Goal: Task Accomplishment & Management: Use online tool/utility

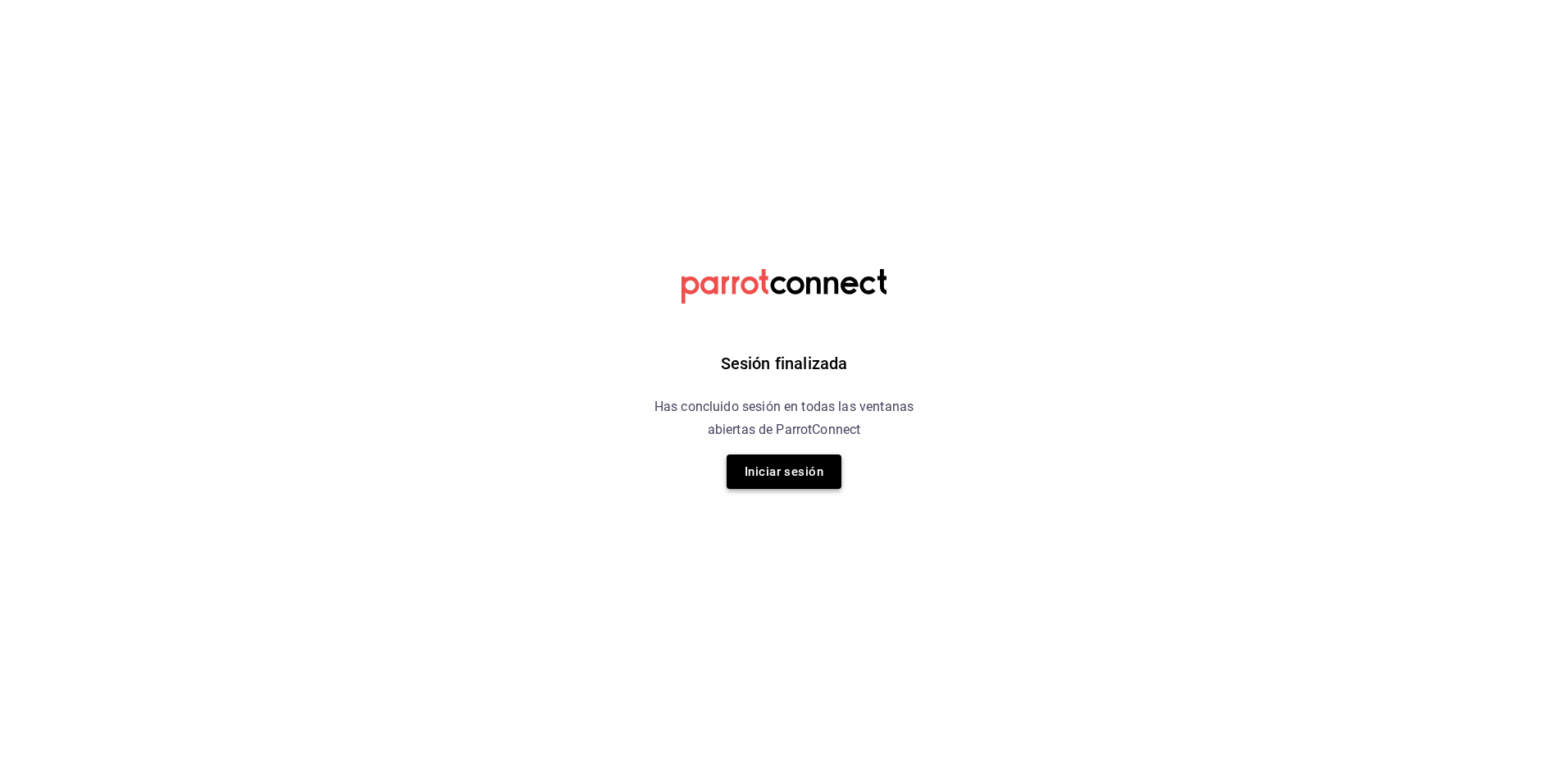
click at [769, 472] on button "Iniciar sesión" at bounding box center [784, 472] width 115 height 35
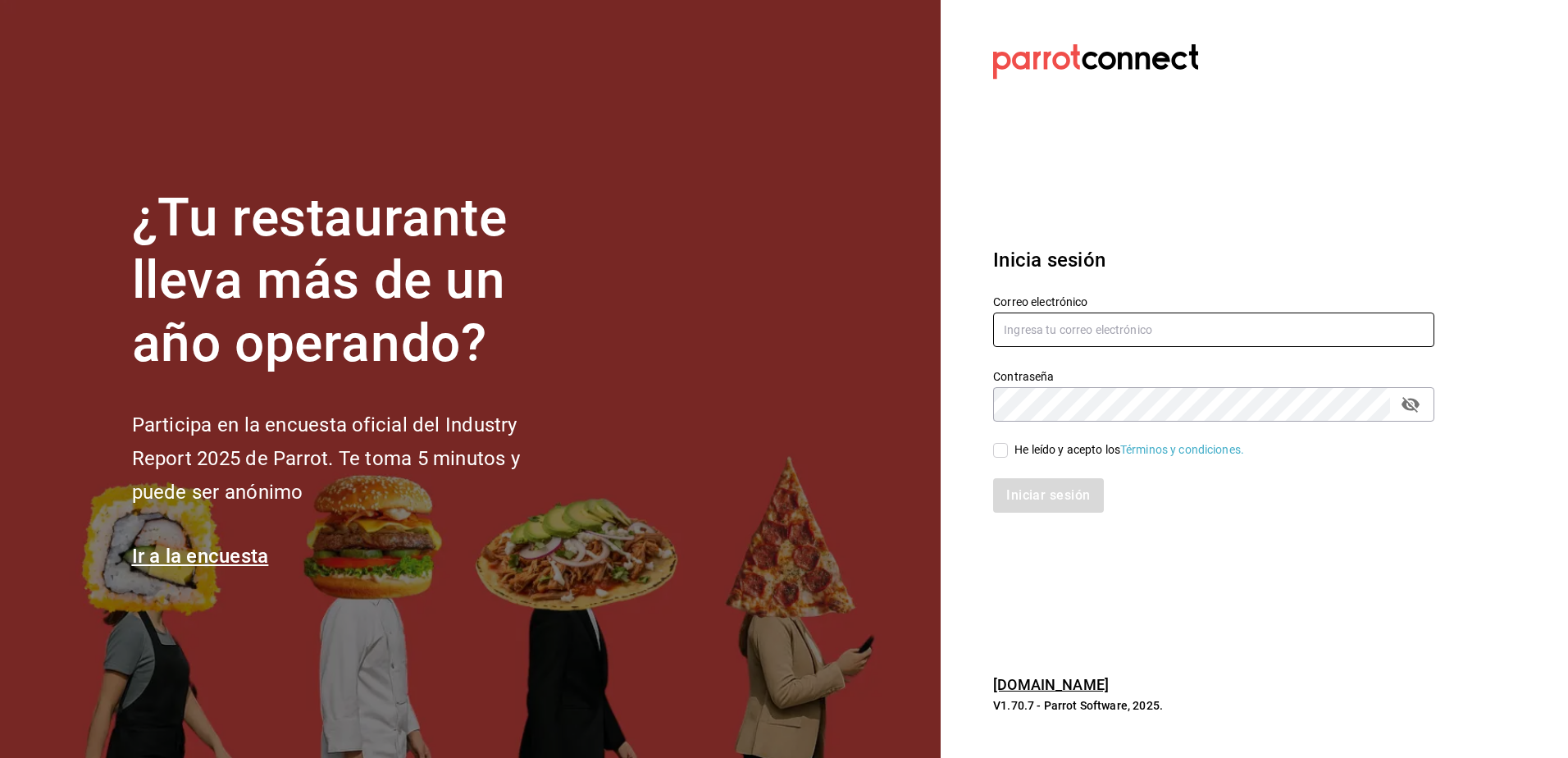
type input "rh.wymx@gmail.com"
click at [1039, 449] on div "He leído y acepto los Términos y condiciones." at bounding box center [1129, 449] width 230 height 17
click at [1008, 449] on input "He leído y acepto los Términos y condiciones." at bounding box center [1000, 450] width 15 height 15
checkbox input "true"
click at [1034, 491] on button "Iniciar sesión" at bounding box center [1049, 495] width 112 height 35
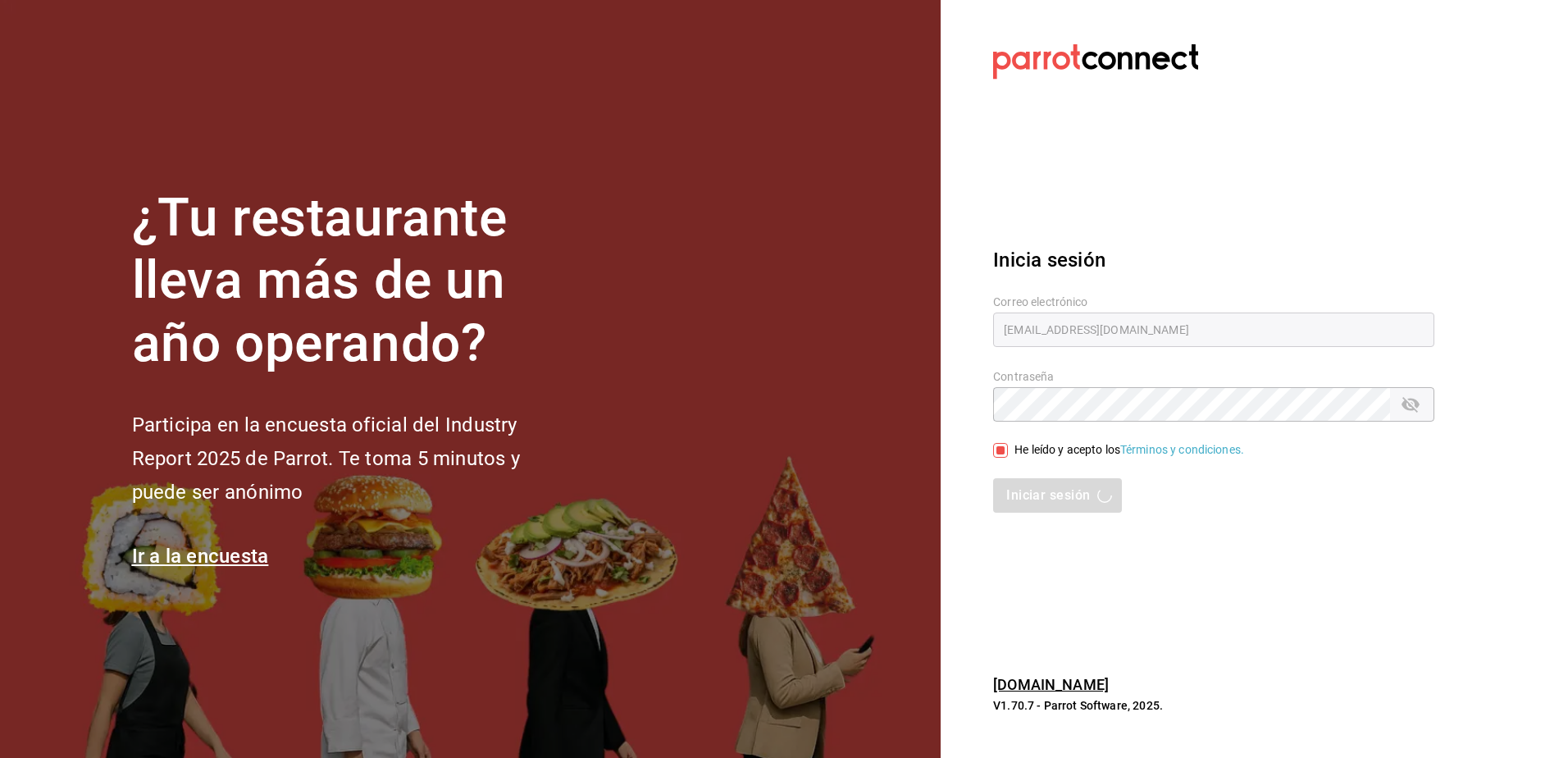
click at [1037, 490] on div "Iniciar sesión" at bounding box center [1213, 495] width 441 height 35
type input "[EMAIL_ADDRESS][DOMAIN_NAME]"
click at [1024, 448] on div "He leído y acepto los Términos y condiciones." at bounding box center [1129, 449] width 230 height 17
click at [1008, 448] on input "He leído y acepto los Términos y condiciones." at bounding box center [1000, 450] width 15 height 15
checkbox input "true"
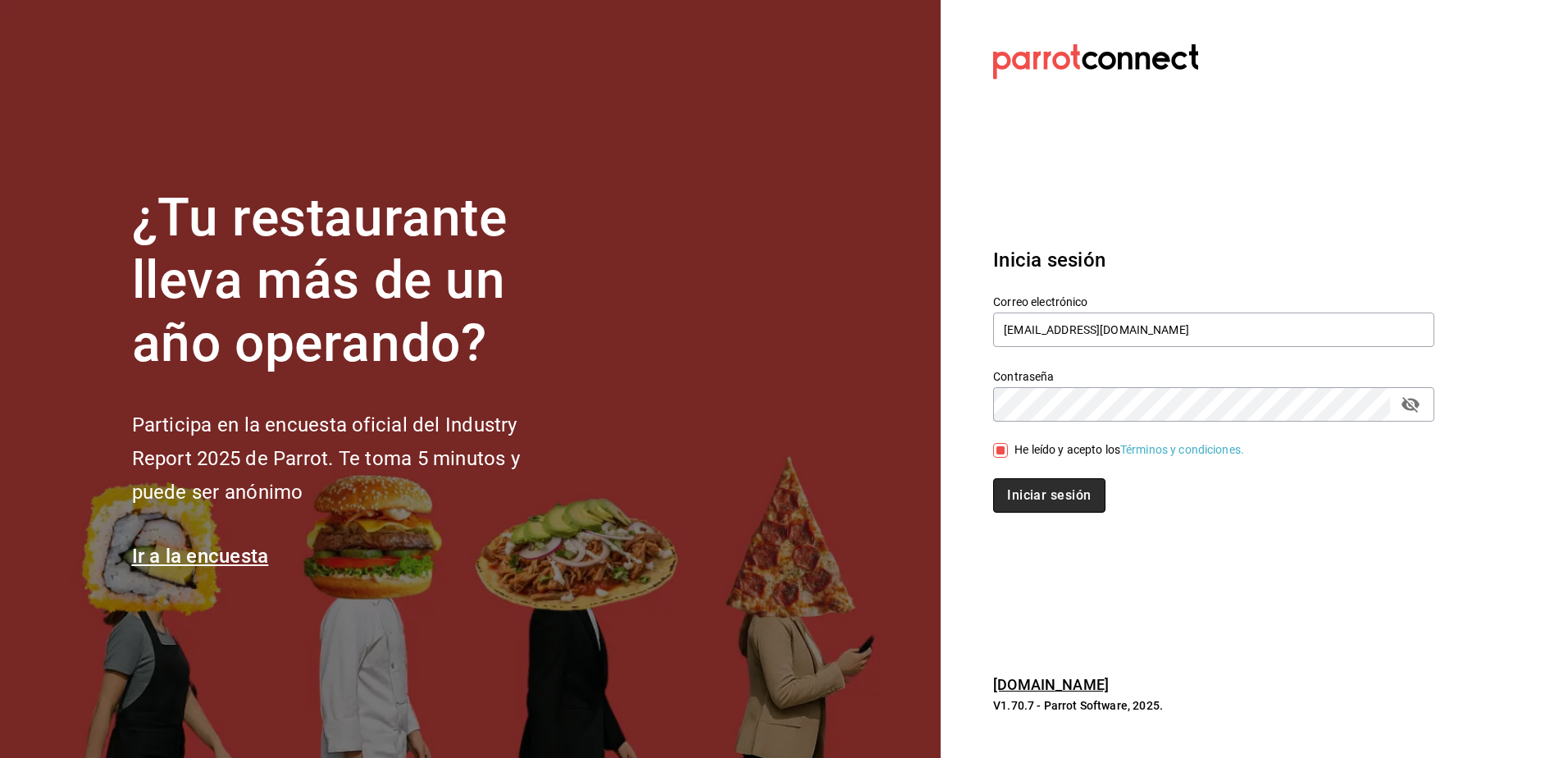
click at [1028, 491] on button "Iniciar sesión" at bounding box center [1049, 495] width 112 height 35
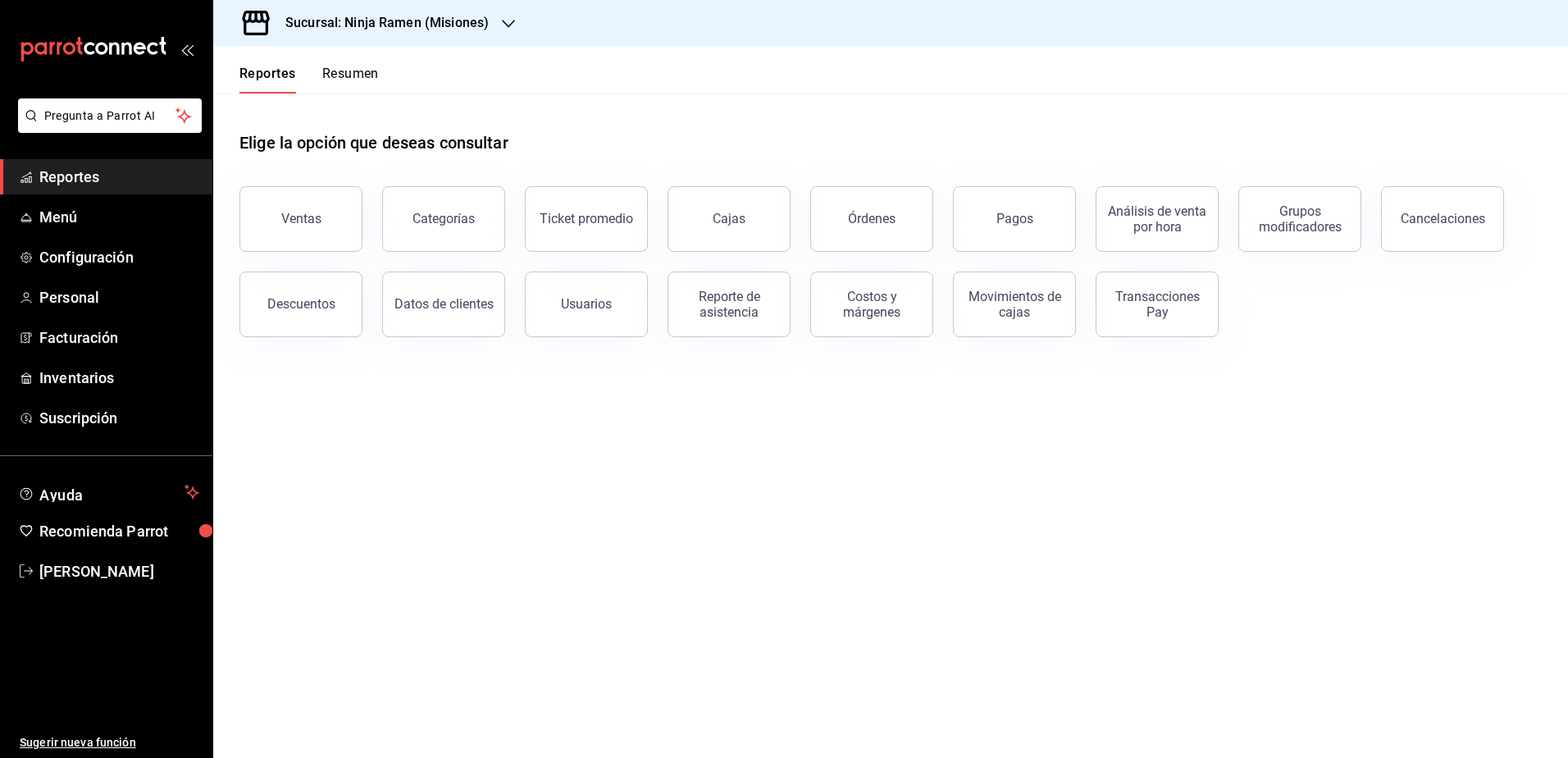
click at [800, 545] on main "Elige la opción que deseas consultar Ventas Categorías Ticket promedio Cajas Ór…" at bounding box center [890, 426] width 1355 height 664
drag, startPoint x: 810, startPoint y: 563, endPoint x: 870, endPoint y: 664, distance: 117.5
click at [864, 664] on main "Elige la opción que deseas consultar Ventas Categorías Ticket promedio Cajas Ór…" at bounding box center [890, 426] width 1355 height 664
click at [754, 306] on div "Reporte de asistencia" at bounding box center [729, 305] width 102 height 31
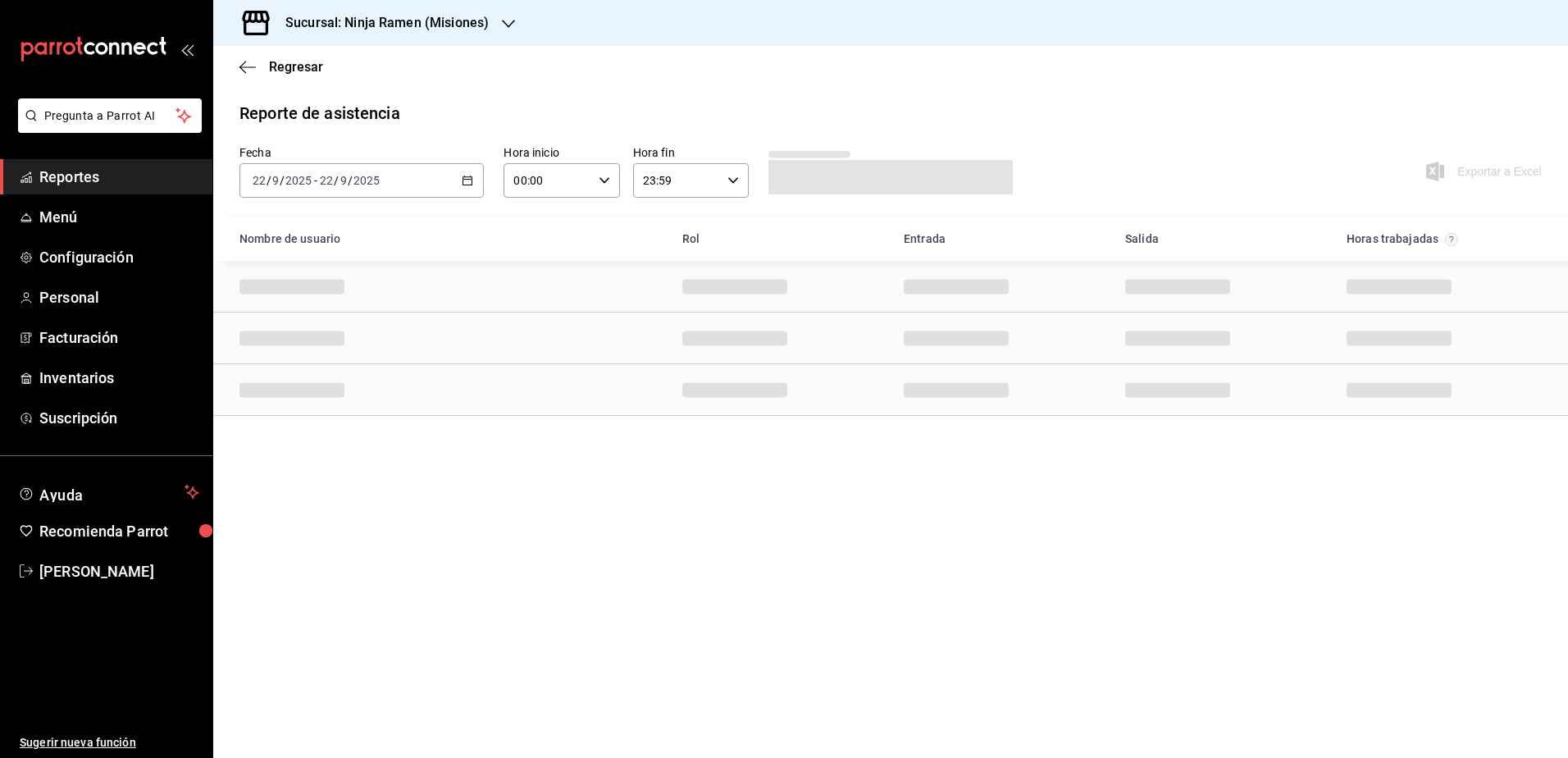
click at [473, 182] on icon "button" at bounding box center [467, 180] width 12 height 12
click at [333, 418] on span "Rango de fechas" at bounding box center [317, 414] width 128 height 17
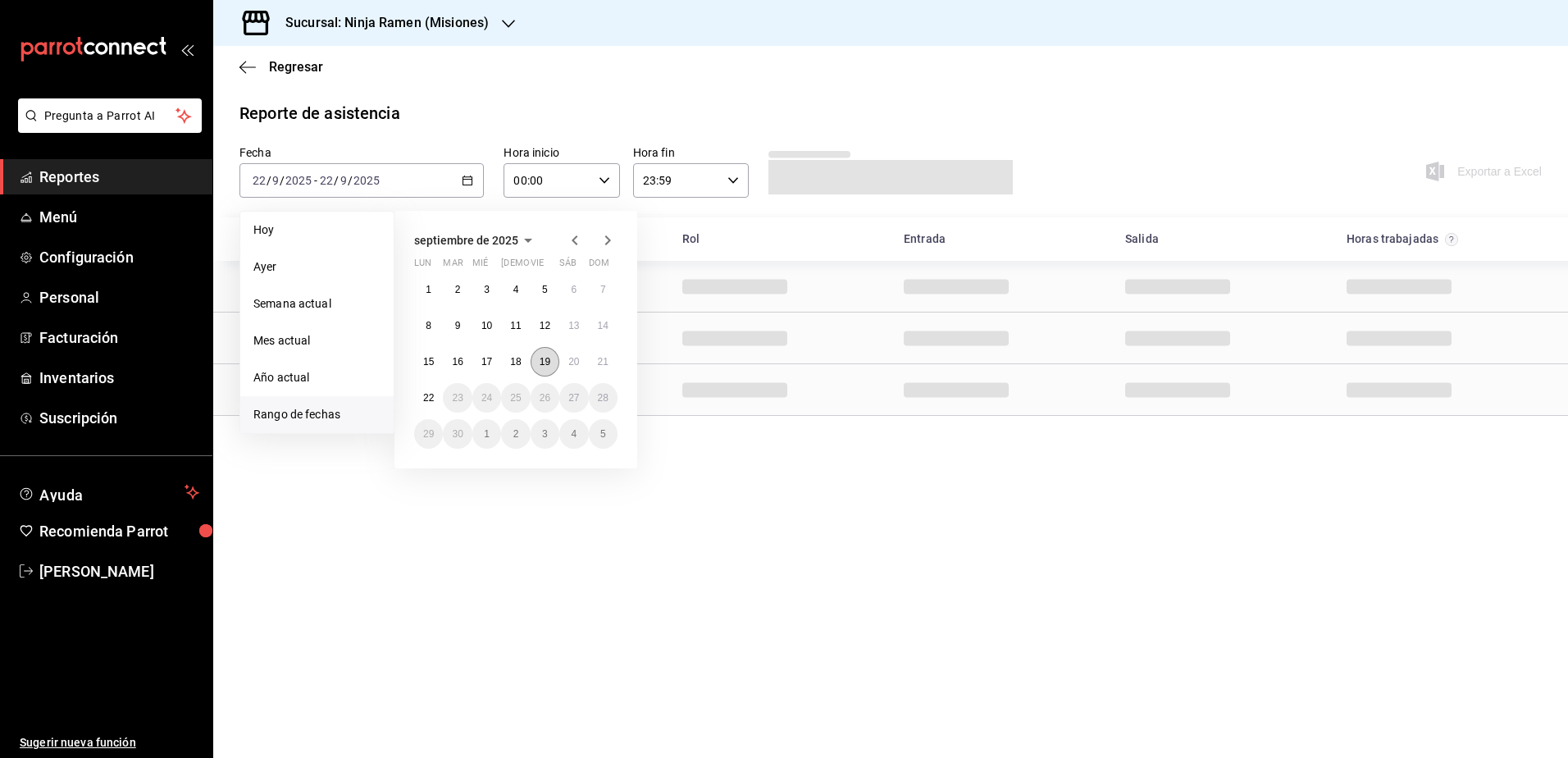
click at [550, 361] on abbr "19" at bounding box center [545, 362] width 11 height 12
click at [599, 362] on abbr "21" at bounding box center [603, 362] width 11 height 12
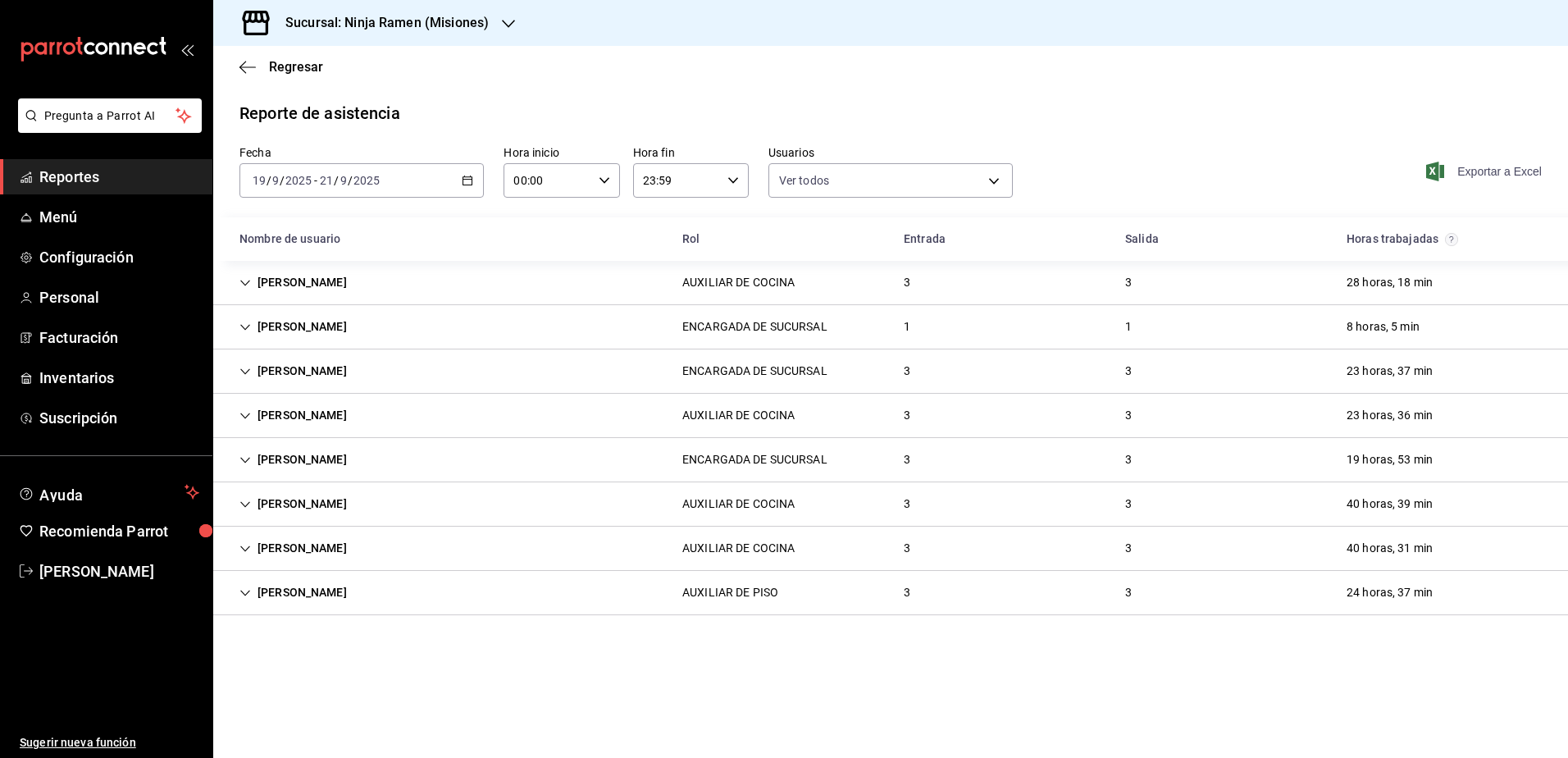
click at [1482, 170] on span "Exportar a Excel" at bounding box center [1486, 171] width 113 height 20
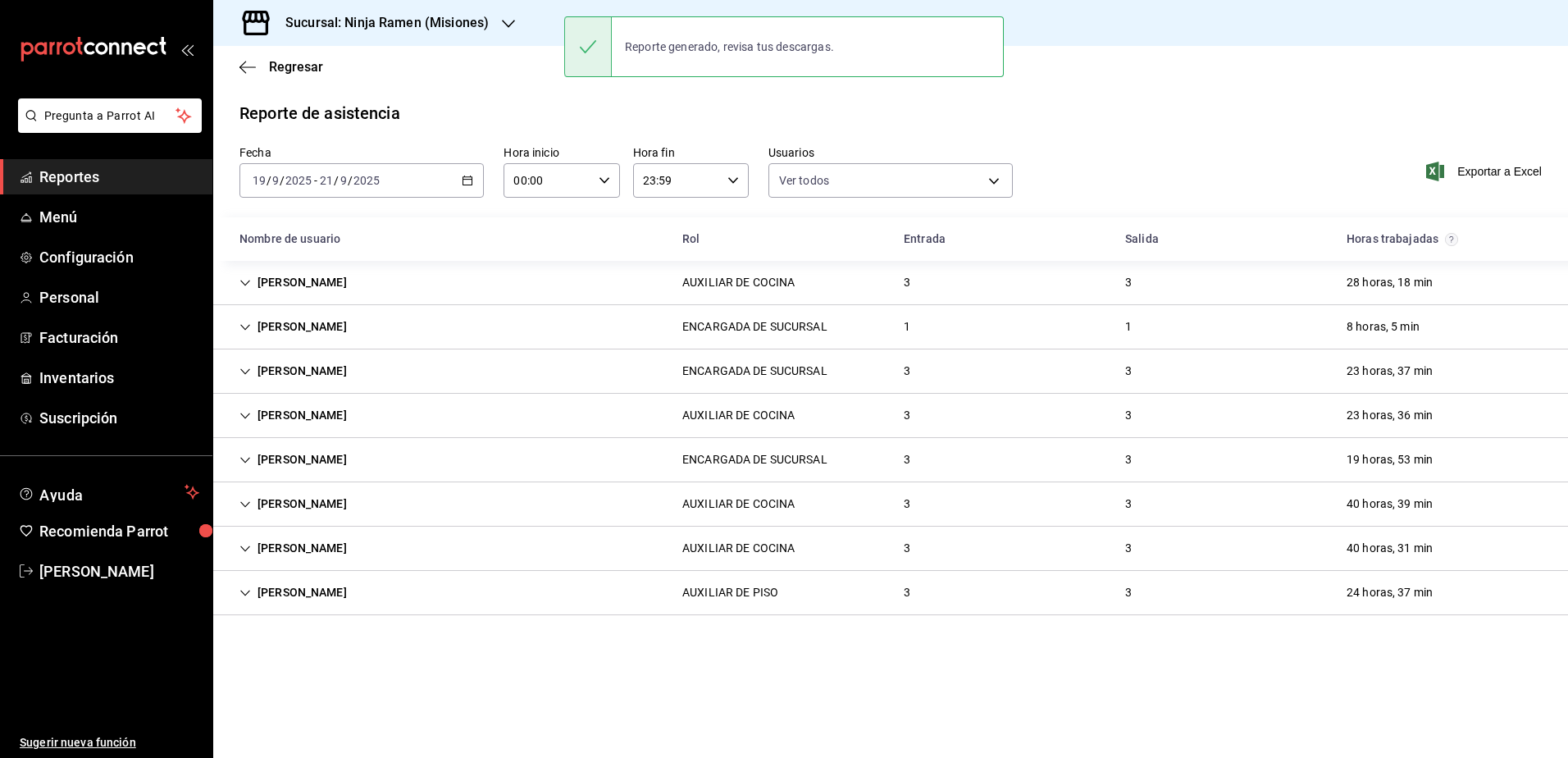
click at [505, 19] on icon "button" at bounding box center [508, 24] width 13 height 13
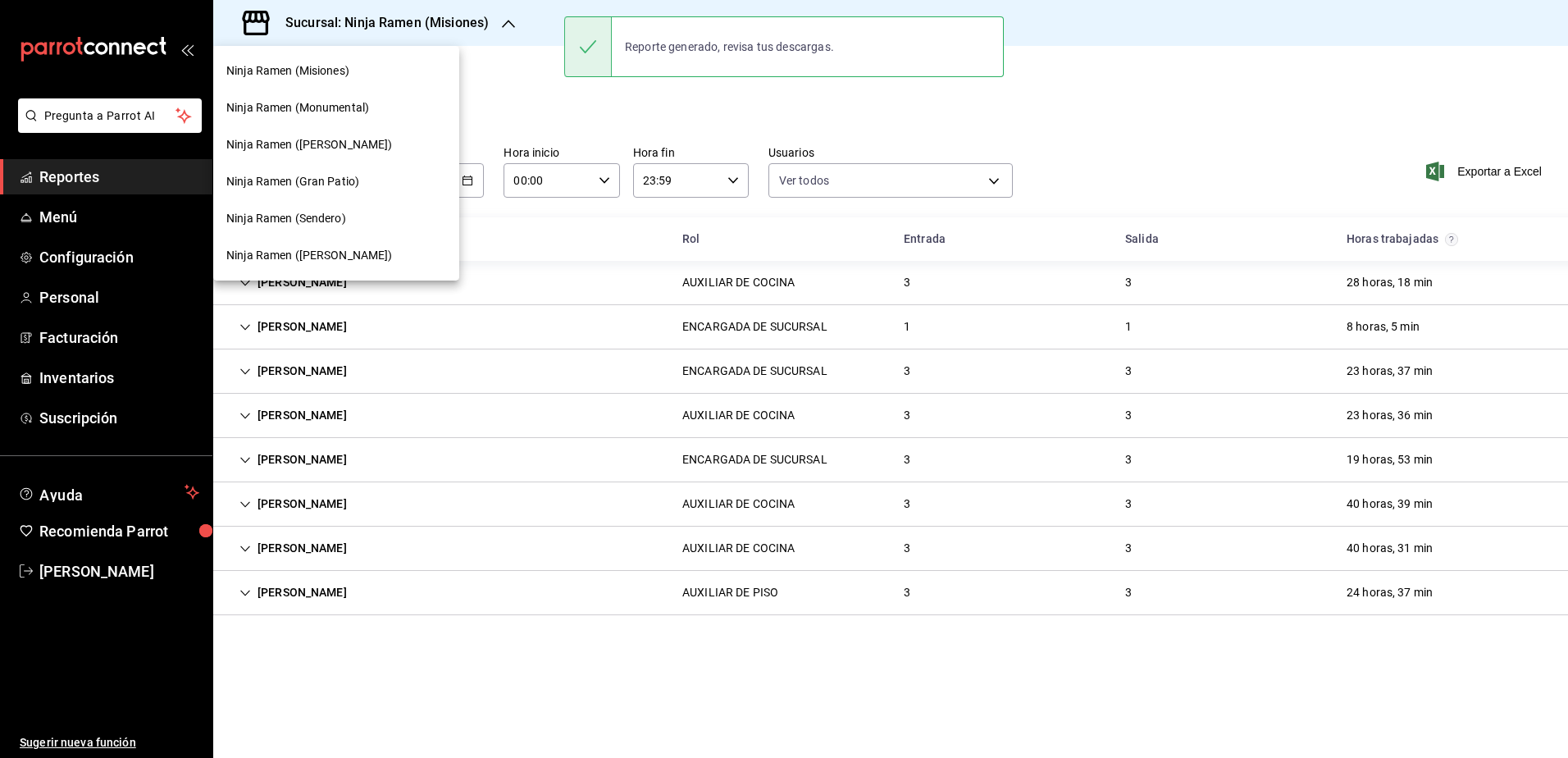
click at [344, 106] on span "Ninja Ramen (Monumental)" at bounding box center [297, 108] width 142 height 17
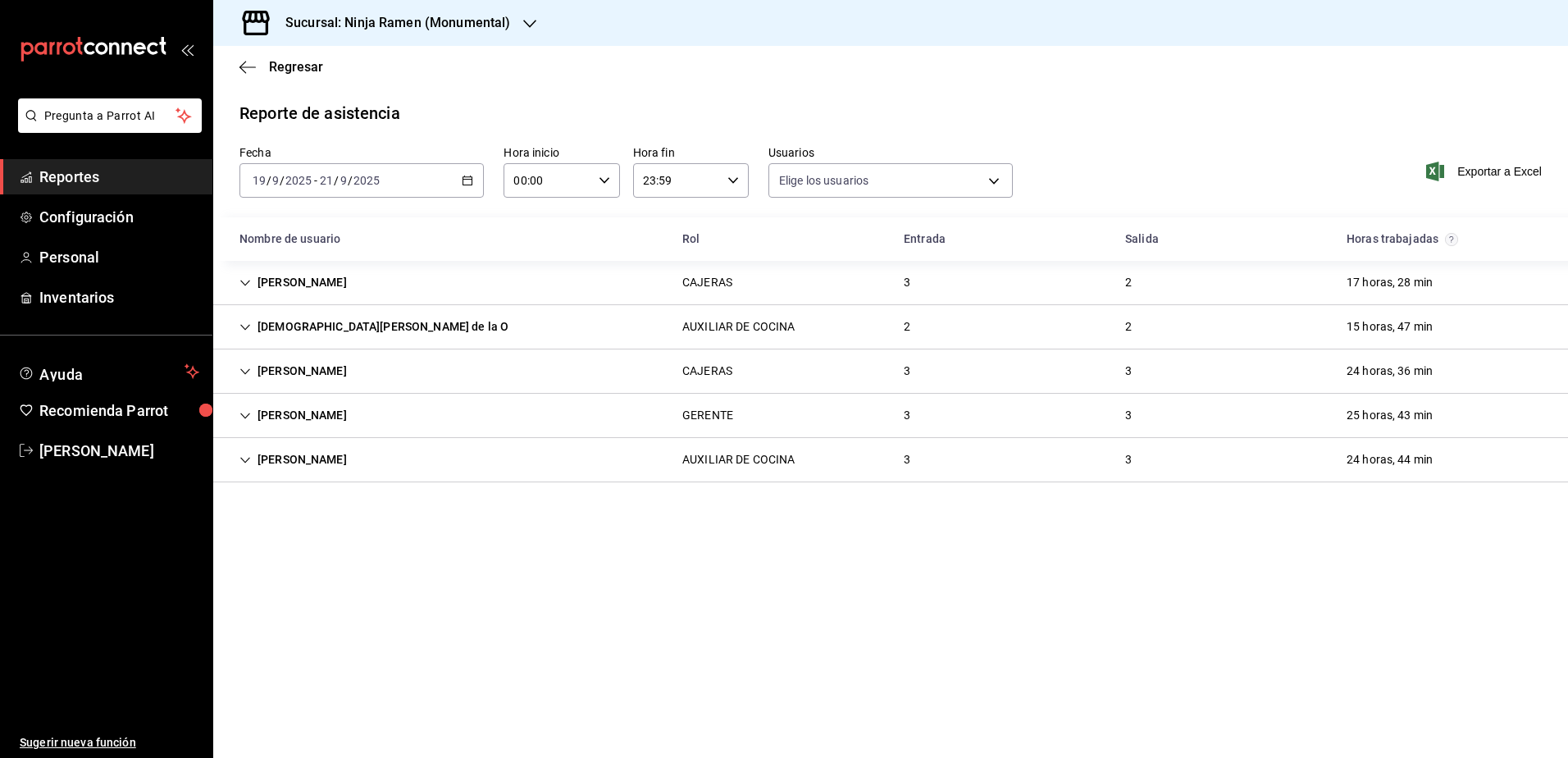
type input "b1f7ea7f-580f-4eb0-b037-e18308735fba,197fbe5c-df84-4d5e-a2a4-69e89dcddb51,a8fe1…"
click at [1505, 169] on span "Exportar a Excel" at bounding box center [1486, 171] width 113 height 20
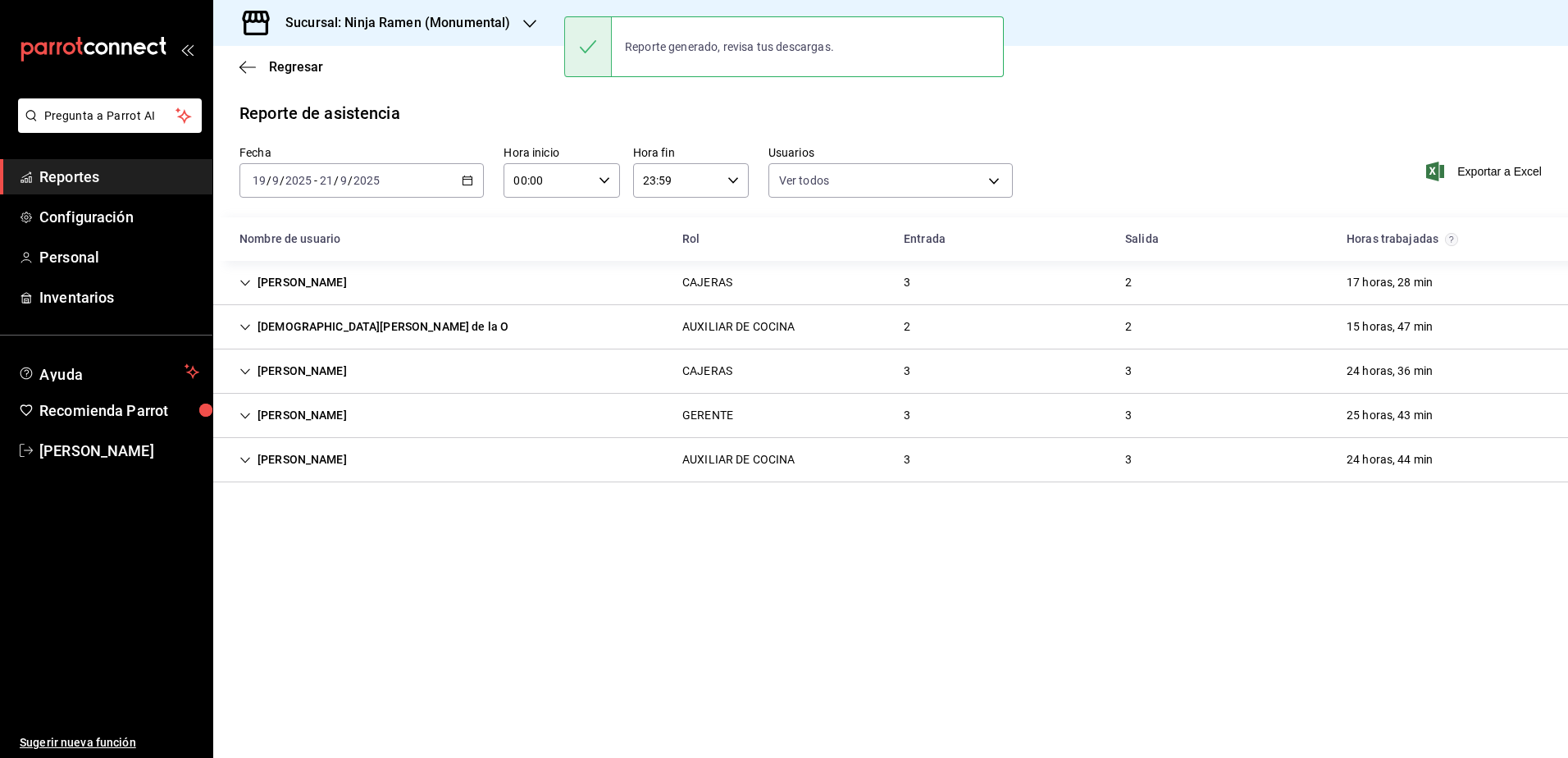
click at [489, 12] on div "Sucursal: Ninja Ramen (Monumental)" at bounding box center [384, 23] width 317 height 46
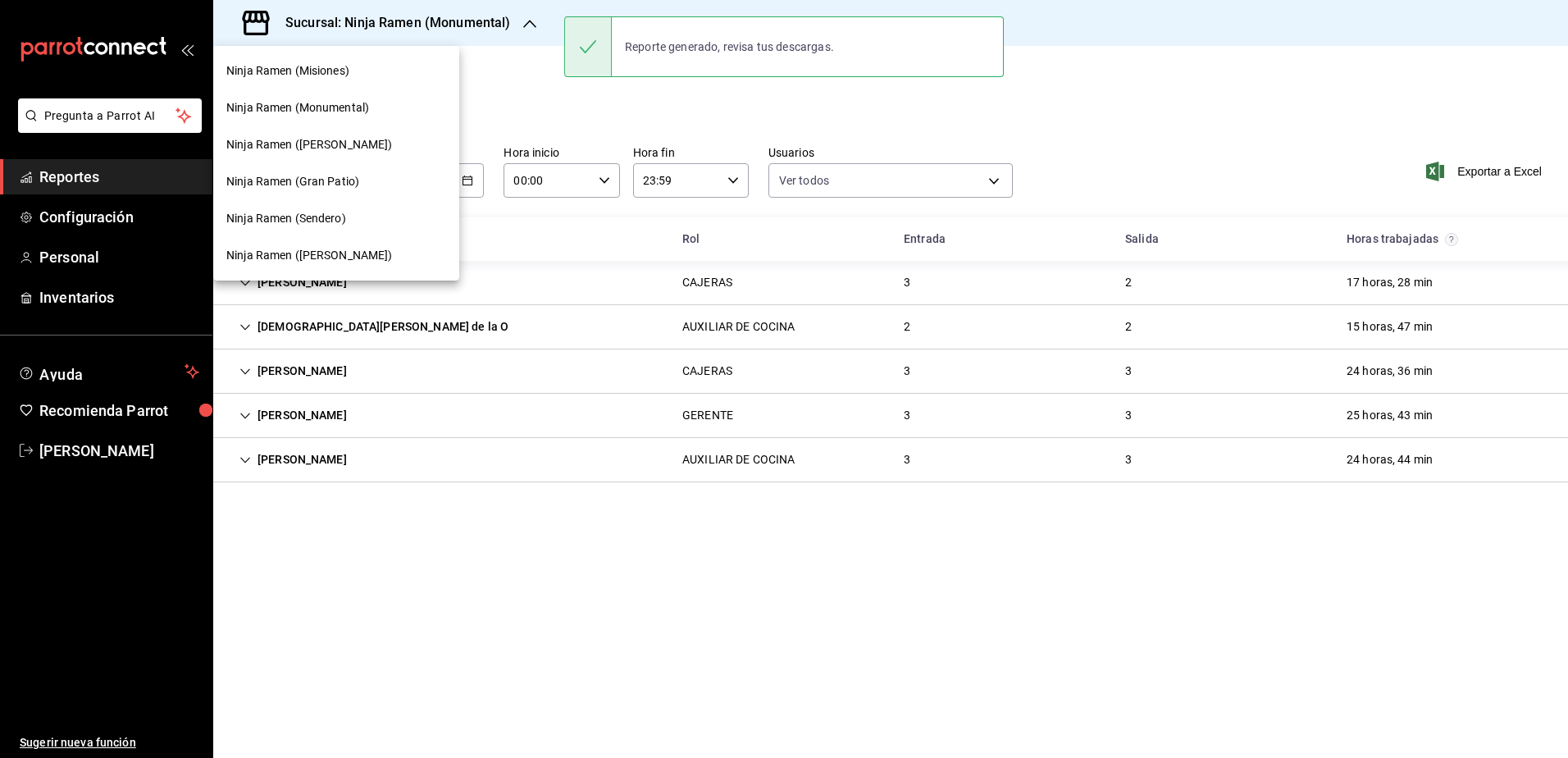
click at [317, 149] on span "Ninja Ramen ([PERSON_NAME])" at bounding box center [309, 144] width 166 height 17
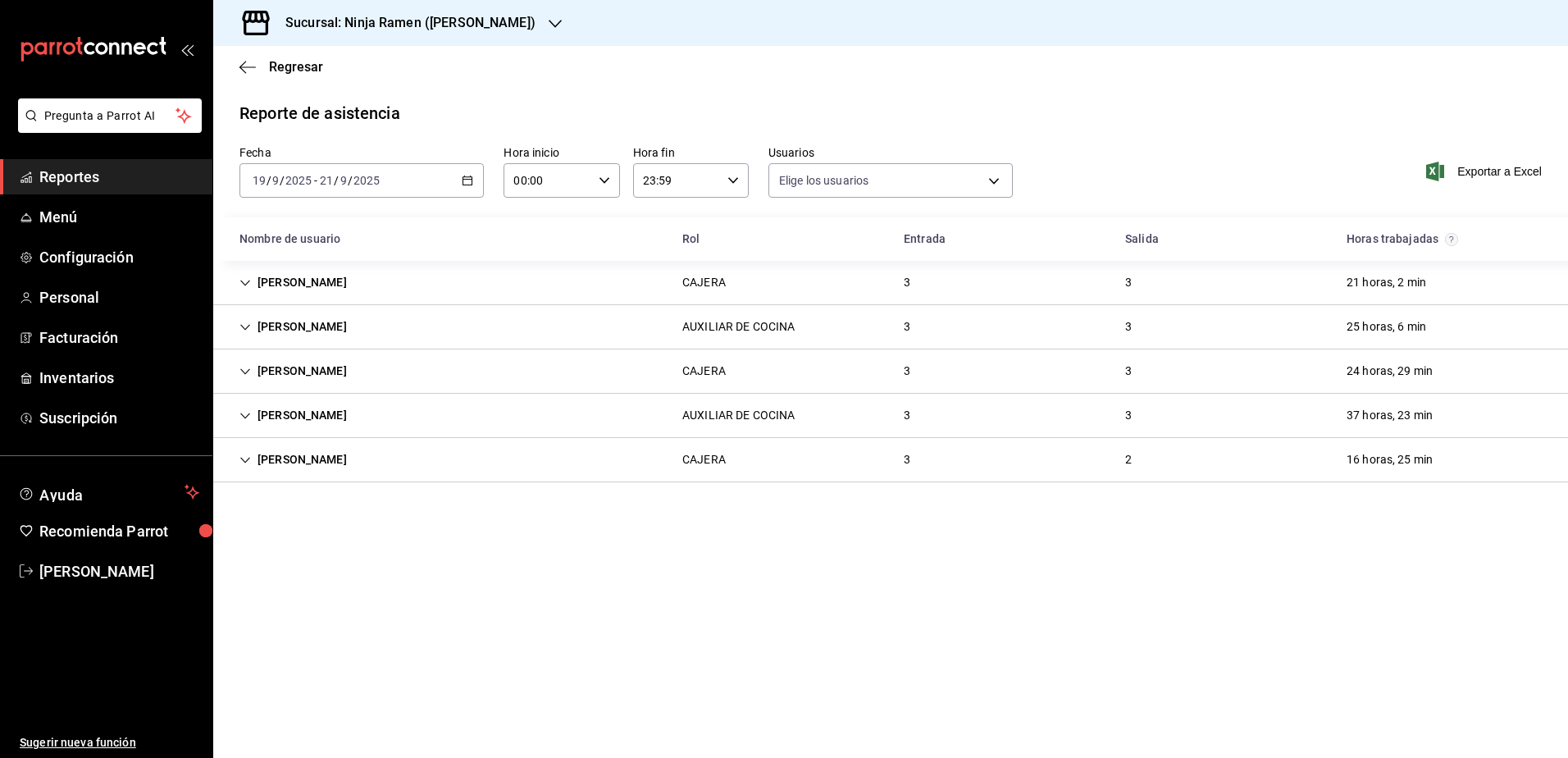
type input "b1f7ea7f-580f-4eb0-b037-e18308735fba,197fbe5c-df84-4d5e-a2a4-69e89dcddb51,a8fe1…"
click at [1497, 170] on span "Exportar a Excel" at bounding box center [1486, 171] width 113 height 20
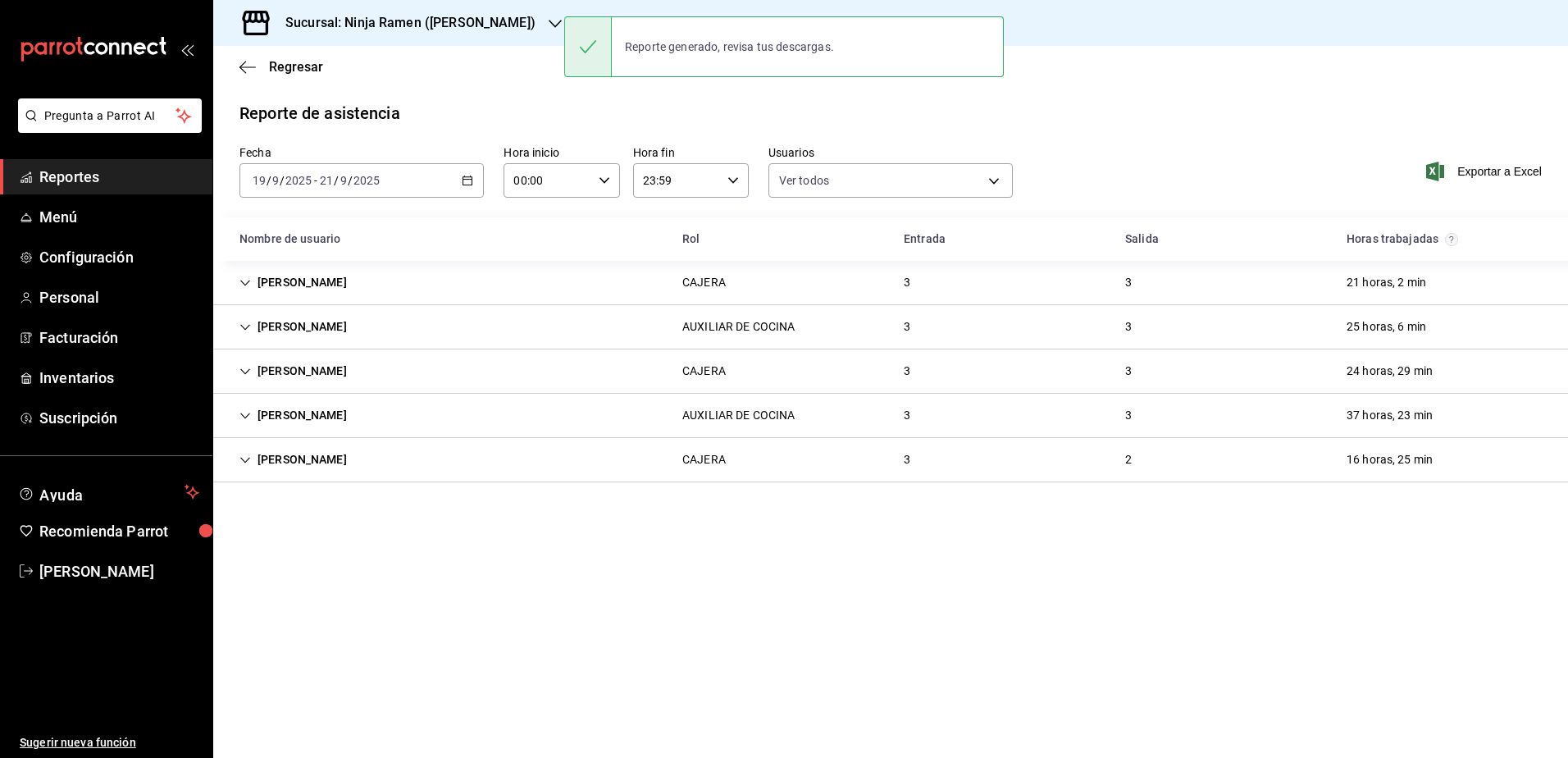
click at [470, 28] on h3 "Sucursal: Ninja Ramen ([PERSON_NAME])" at bounding box center [404, 23] width 263 height 20
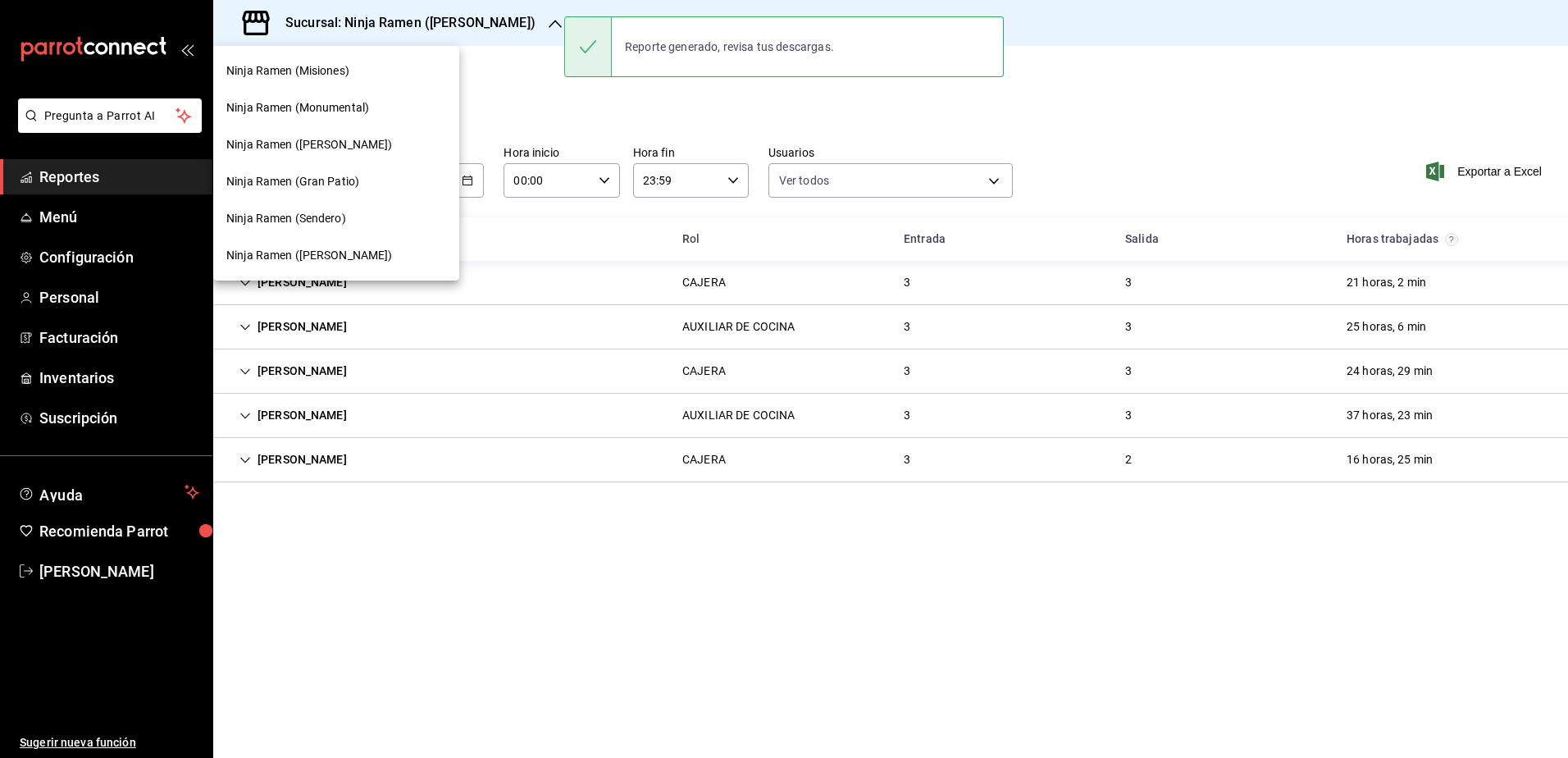
click at [343, 180] on span "Ninja Ramen (Gran Patio)" at bounding box center [292, 181] width 132 height 17
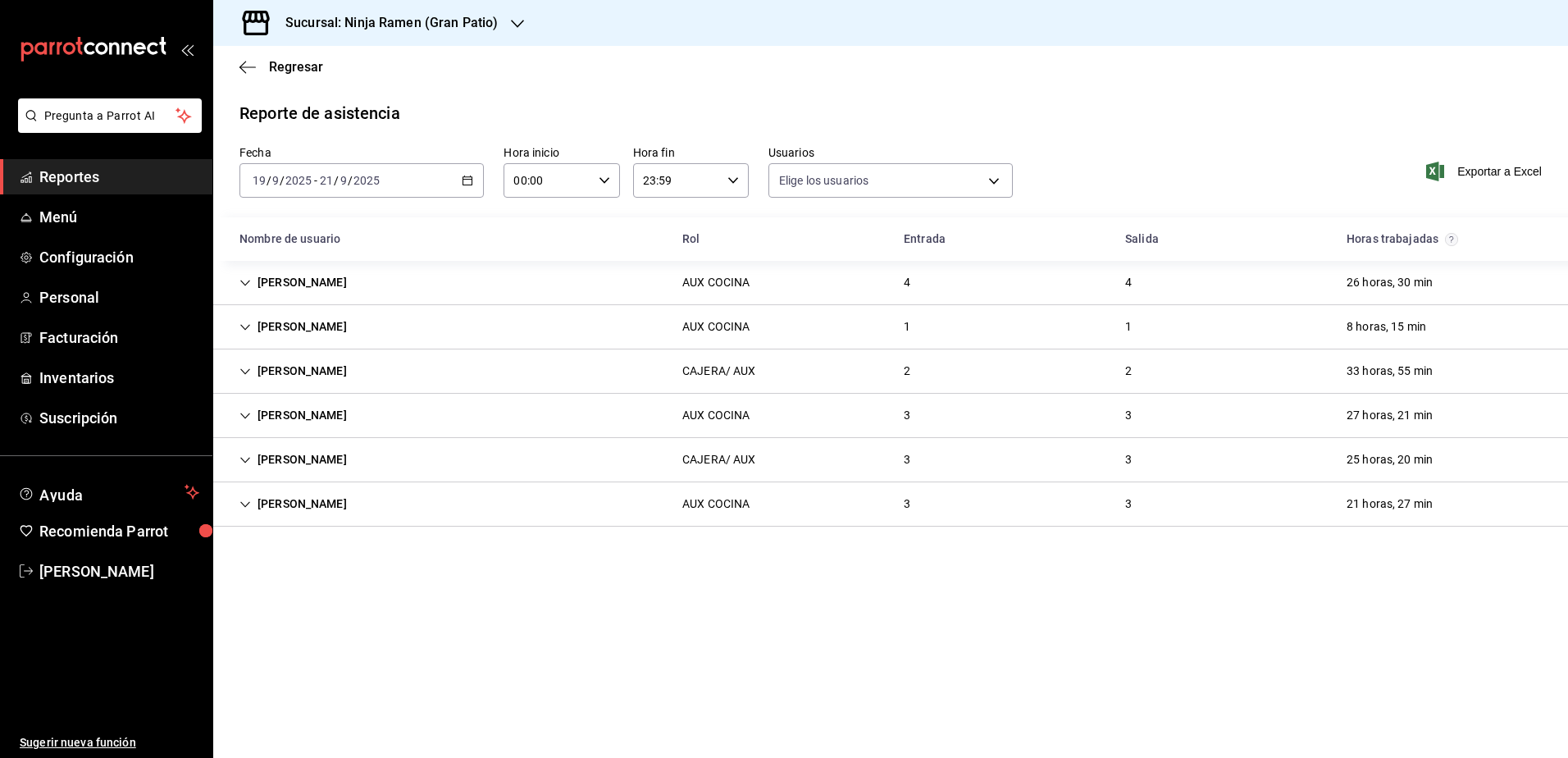
type input "b1f7ea7f-580f-4eb0-b037-e18308735fba,197fbe5c-df84-4d5e-a2a4-69e89dcddb51,a8fe1…"
click at [1499, 165] on span "Exportar a Excel" at bounding box center [1486, 171] width 113 height 20
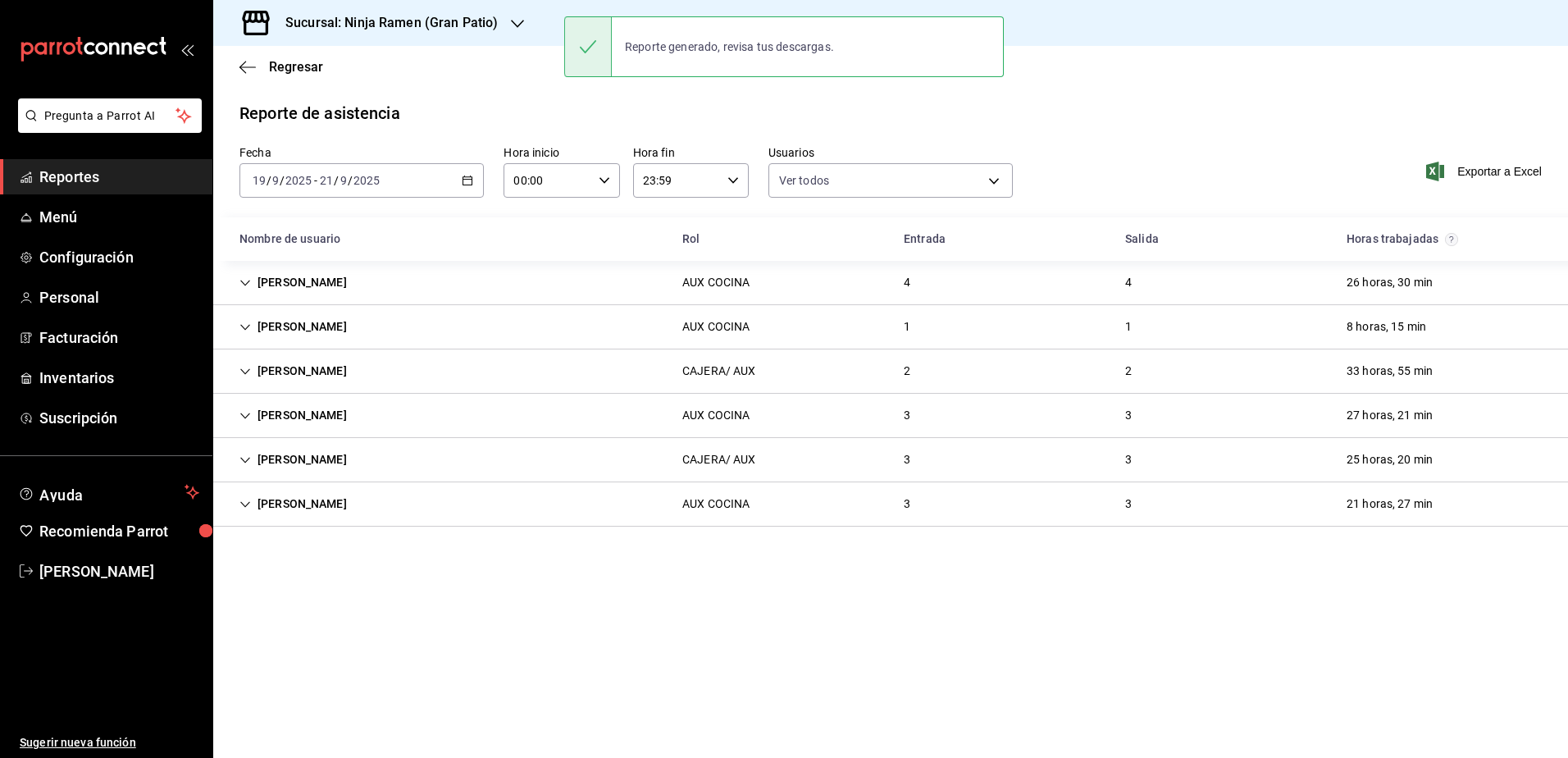
click at [484, 27] on h3 "Sucursal: Ninja Ramen (Gran Patio)" at bounding box center [385, 23] width 225 height 20
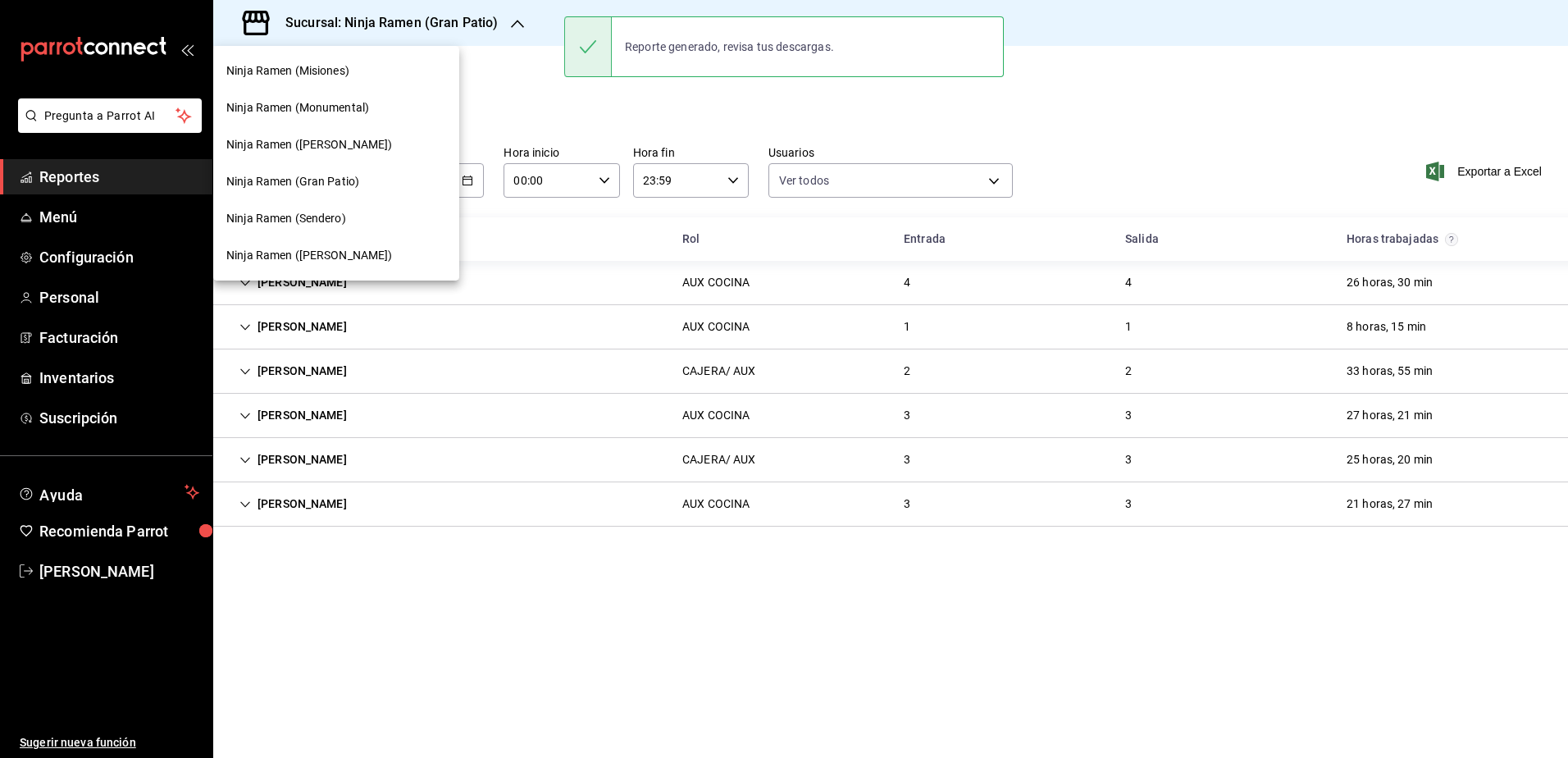
click at [368, 207] on div "Ninja Ramen (Sendero)" at bounding box center [336, 218] width 246 height 37
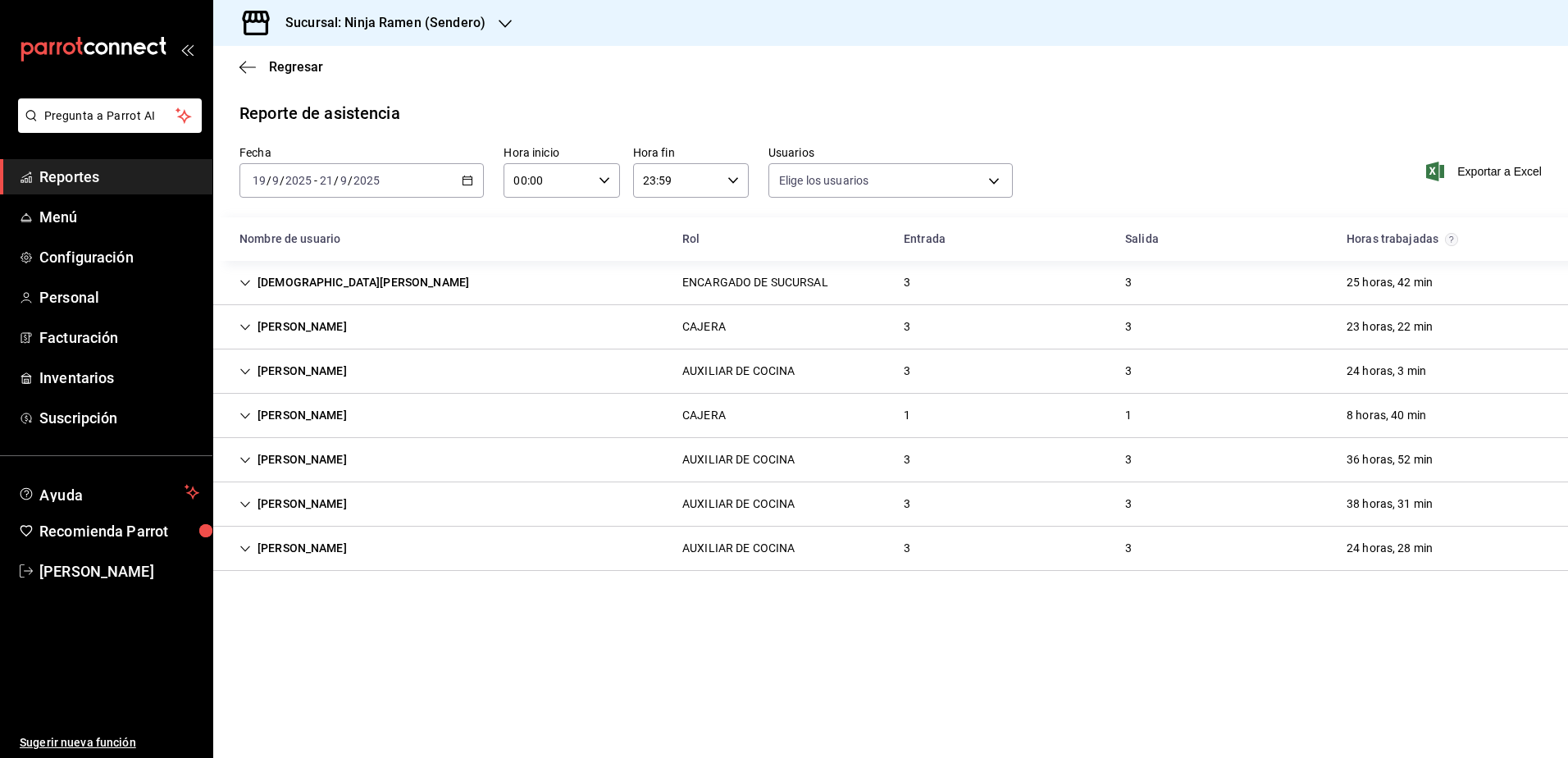
type input "b1f7ea7f-580f-4eb0-b037-e18308735fba,197fbe5c-df84-4d5e-a2a4-69e89dcddb51,a8fe1…"
click at [1506, 166] on span "Exportar a Excel" at bounding box center [1486, 171] width 113 height 20
